Goal: Information Seeking & Learning: Learn about a topic

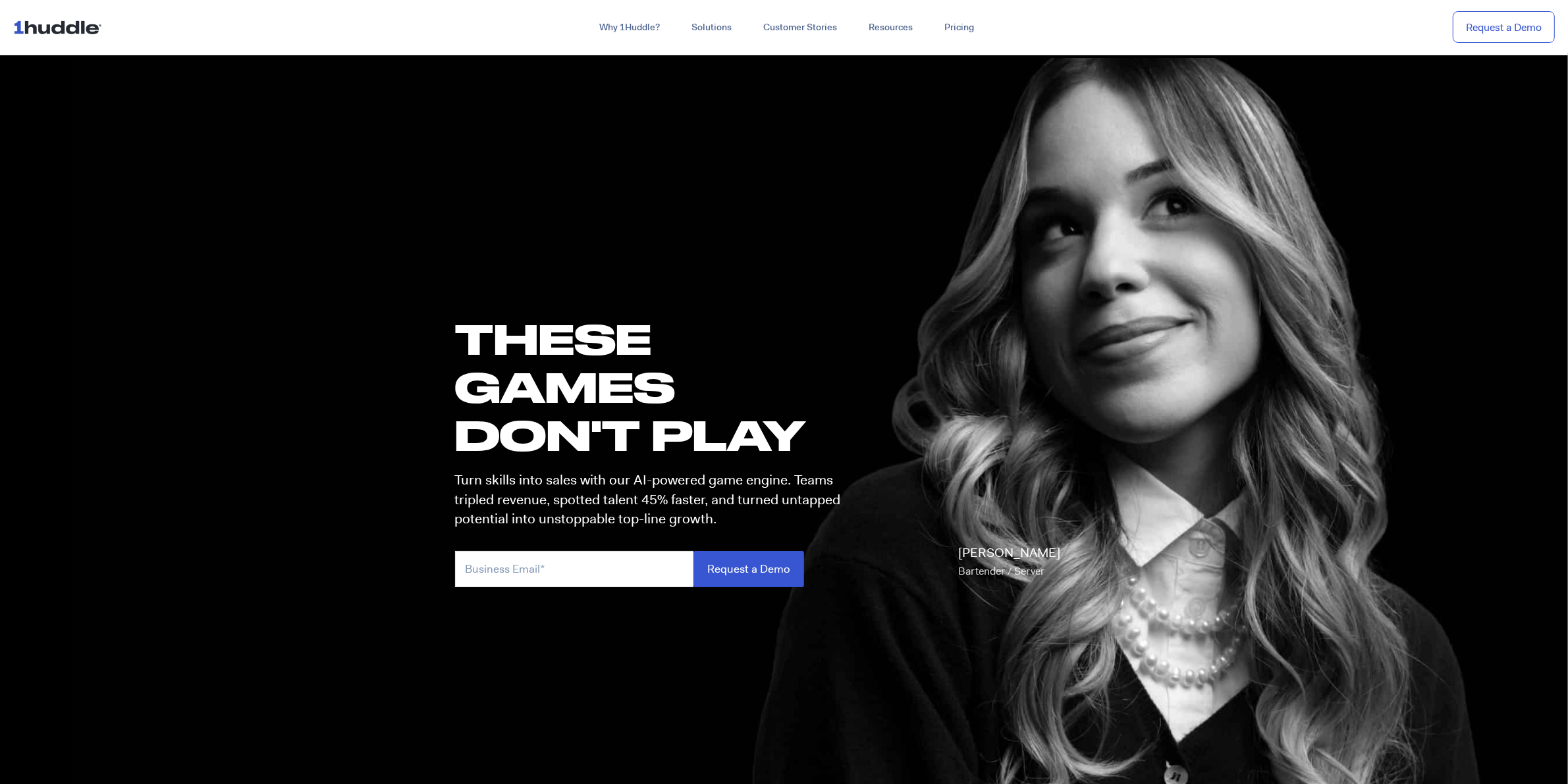
click at [82, 28] on img at bounding box center [61, 27] width 94 height 25
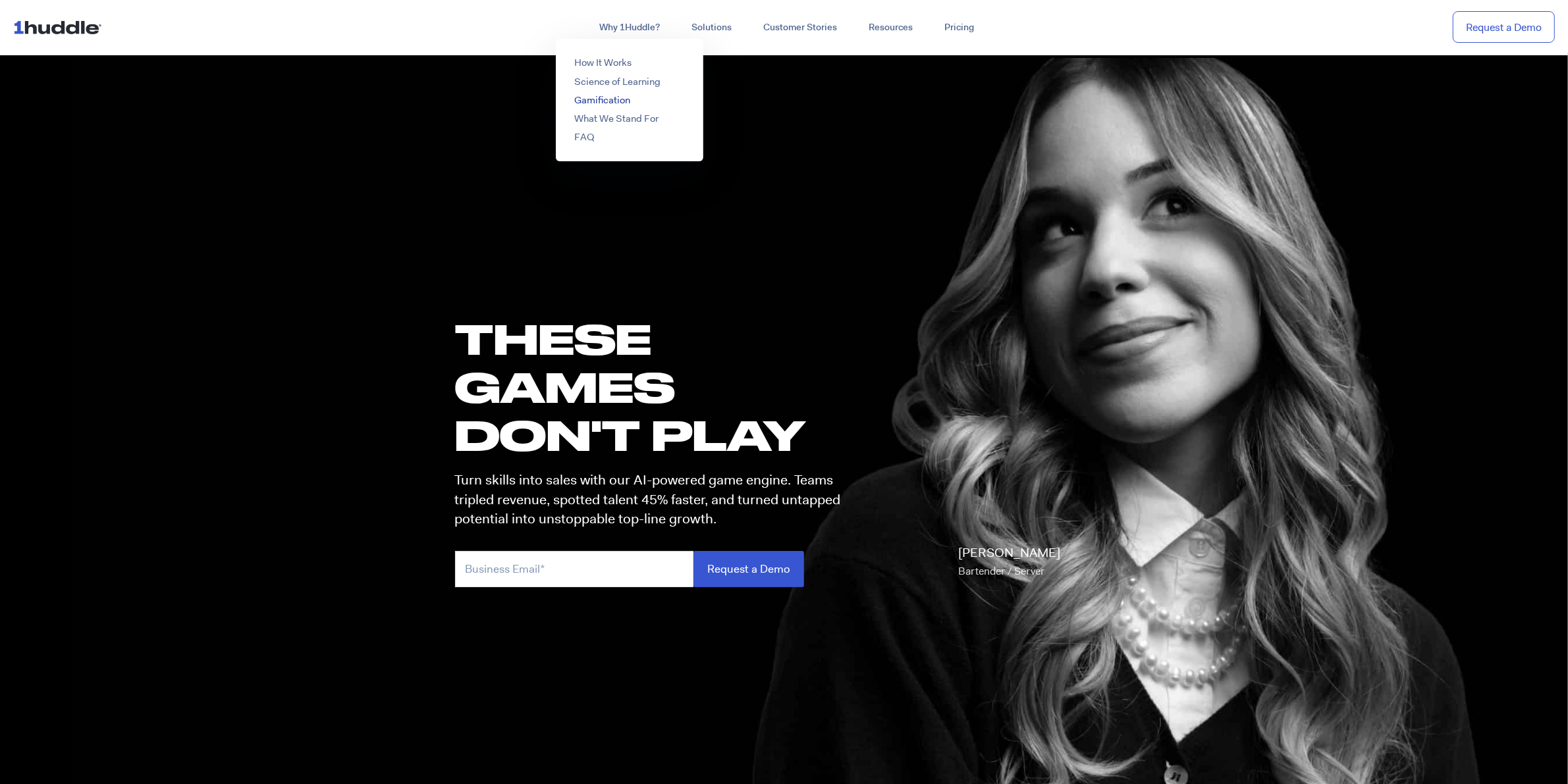
click at [593, 107] on link "Gamification" at bounding box center [602, 100] width 56 height 13
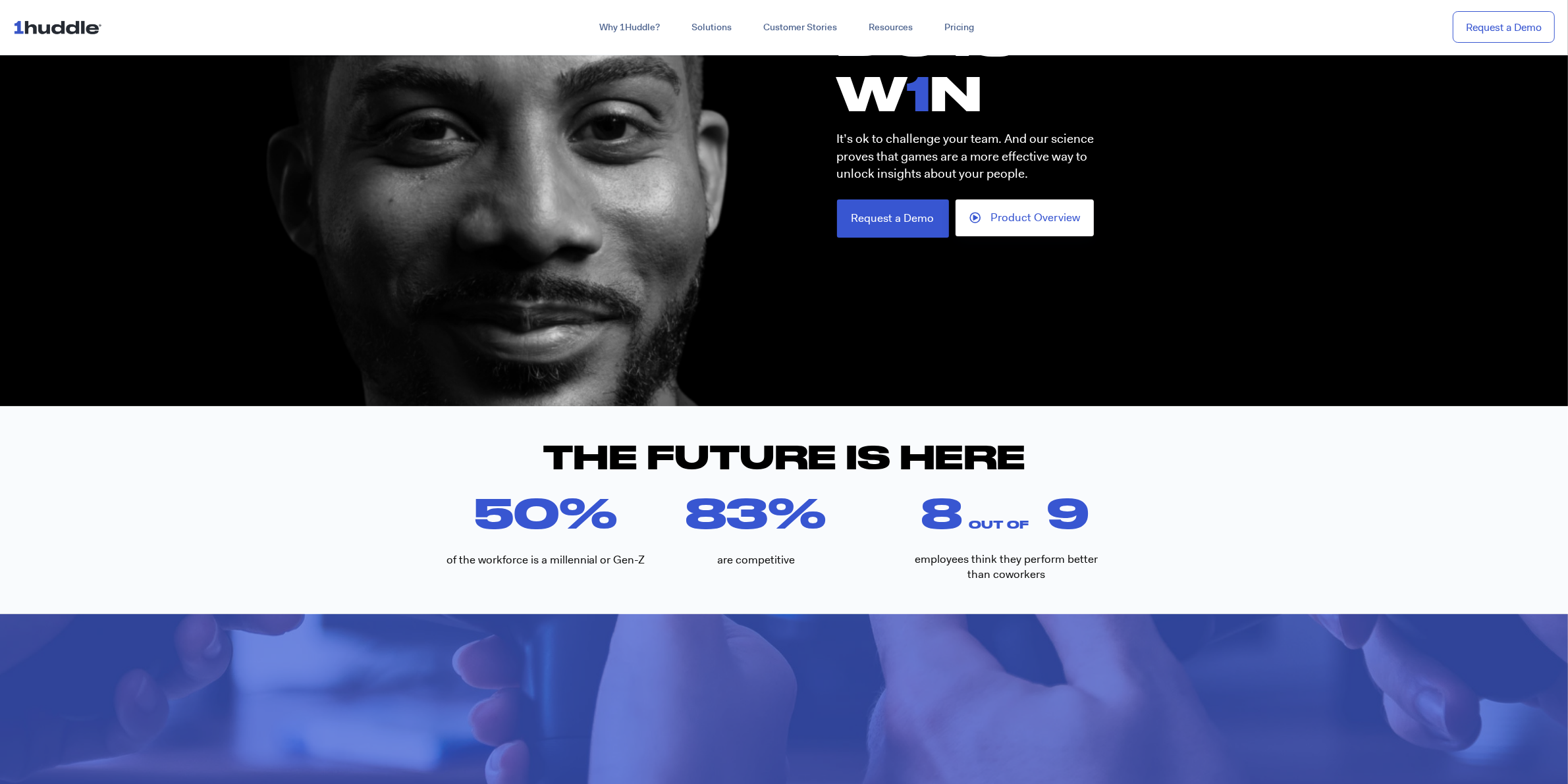
scroll to position [219, 0]
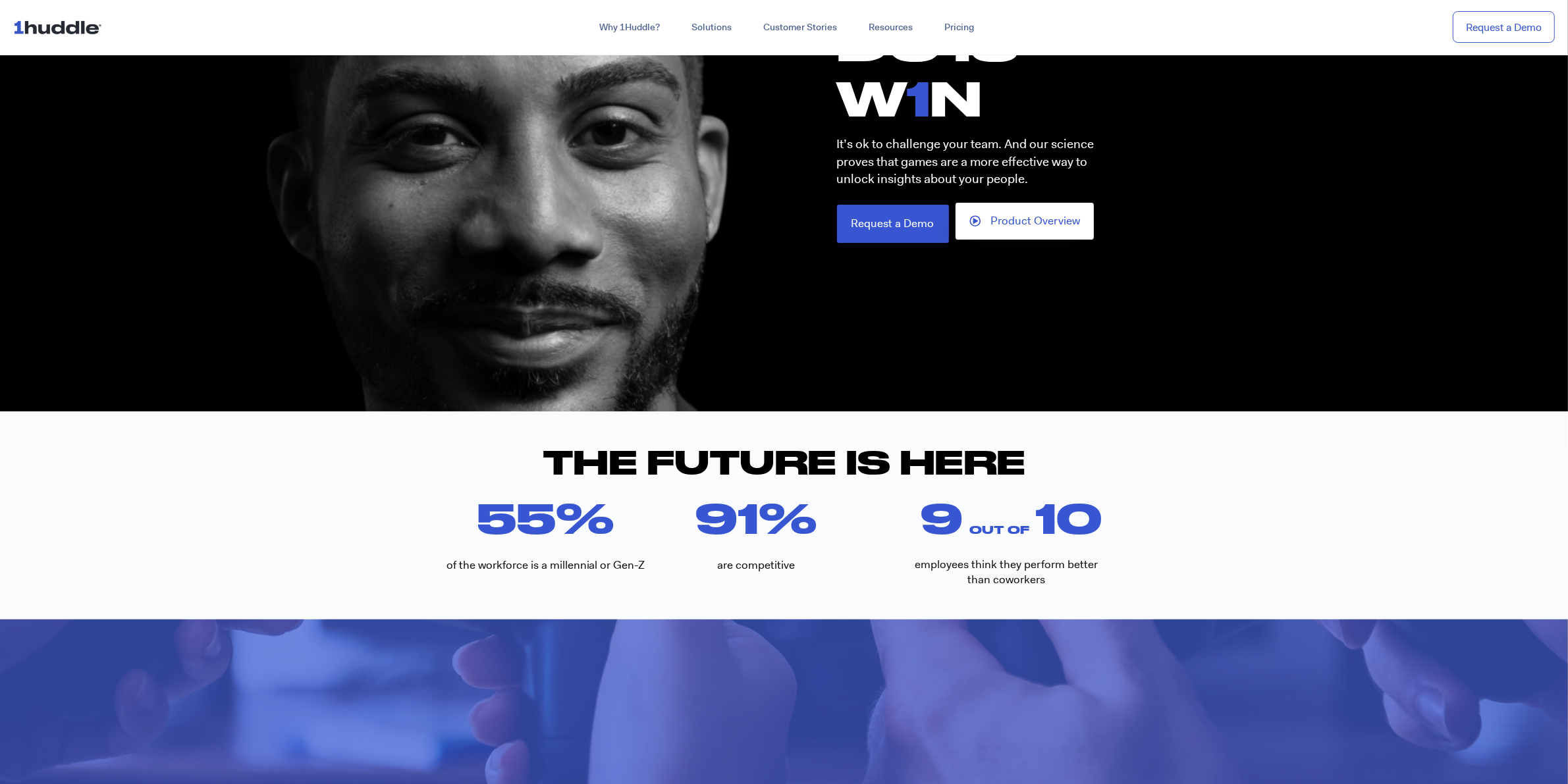
click at [1071, 227] on span "Product Overview" at bounding box center [1035, 221] width 89 height 12
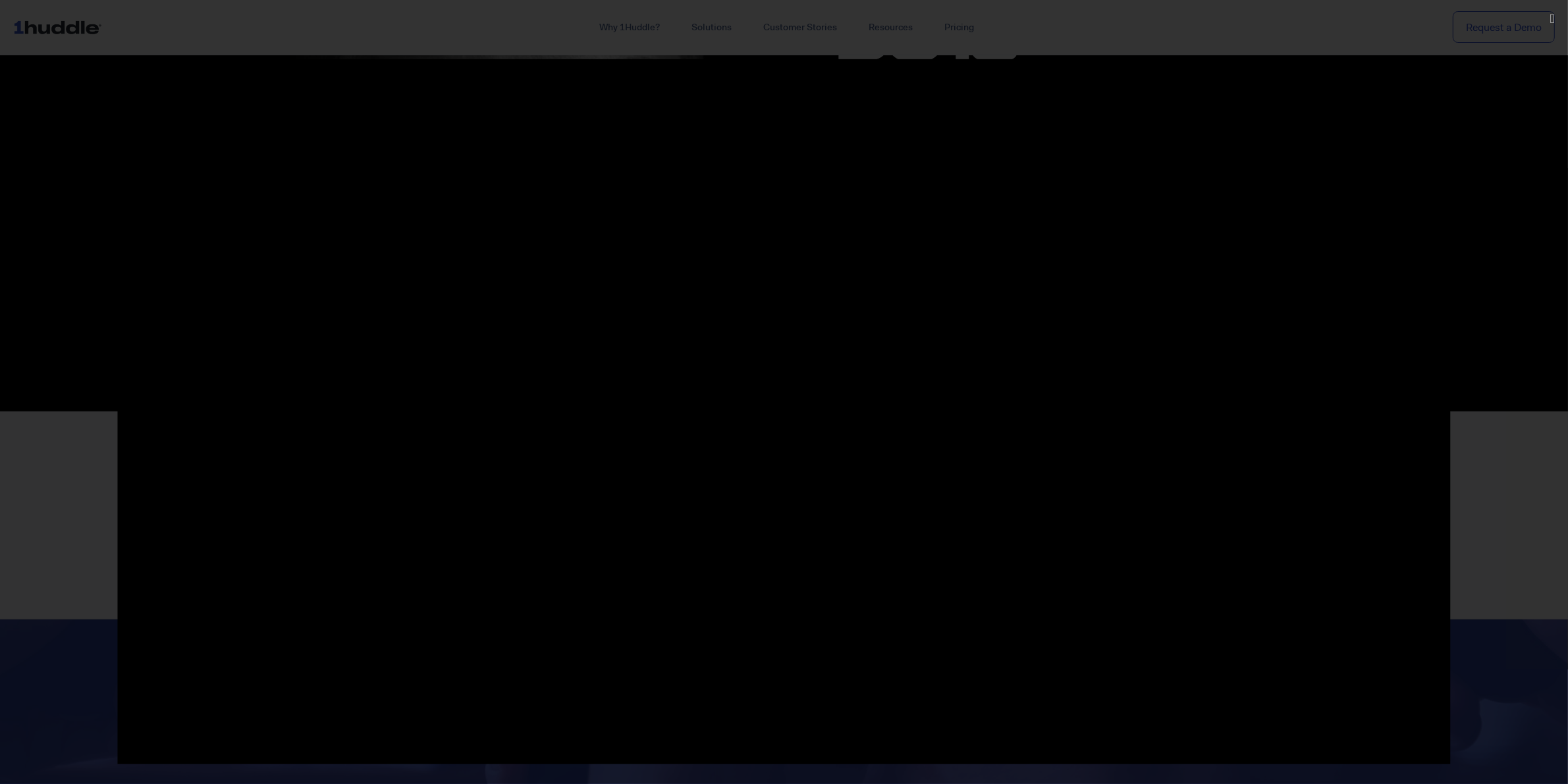
click at [1523, 106] on div at bounding box center [784, 392] width 1568 height 666
click at [6, 89] on div at bounding box center [784, 392] width 1568 height 666
